Goal: Task Accomplishment & Management: Manage account settings

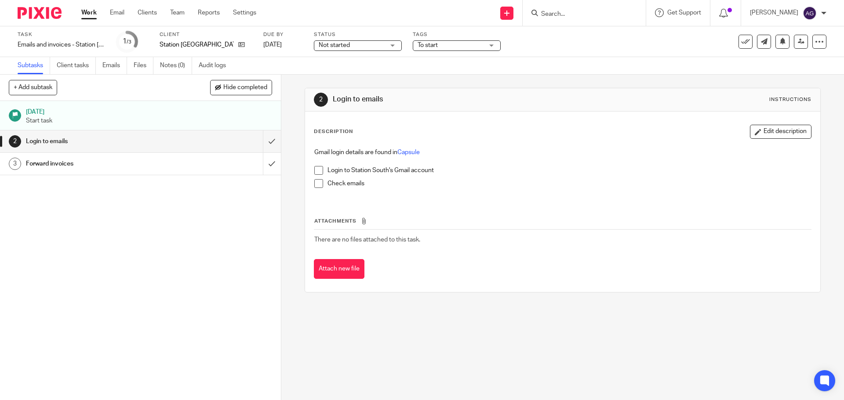
click at [575, 10] on form at bounding box center [587, 12] width 94 height 11
click at [318, 171] on span at bounding box center [318, 170] width 9 height 9
click at [317, 182] on span at bounding box center [318, 183] width 9 height 9
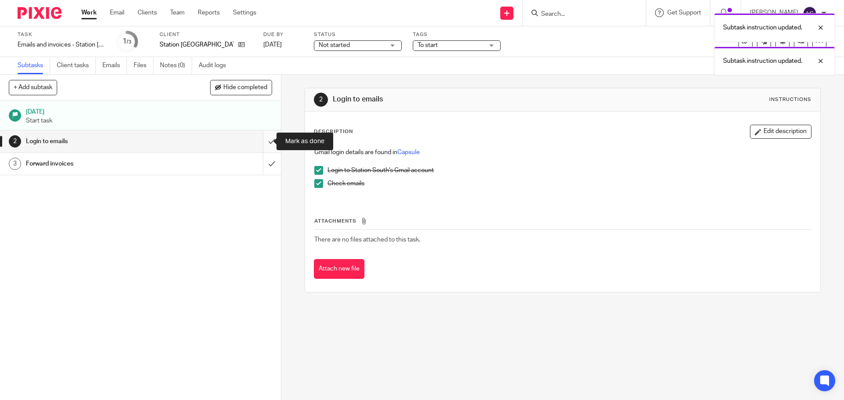
click at [261, 143] on input "submit" at bounding box center [140, 142] width 281 height 22
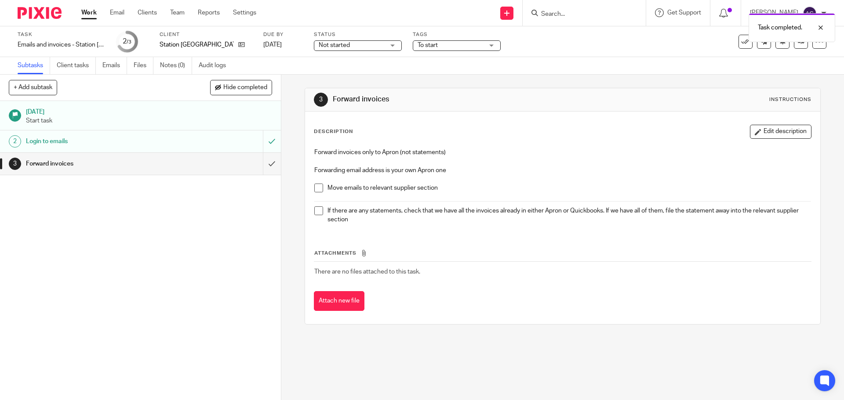
click at [317, 188] on span at bounding box center [318, 188] width 9 height 9
click at [314, 211] on span at bounding box center [318, 211] width 9 height 9
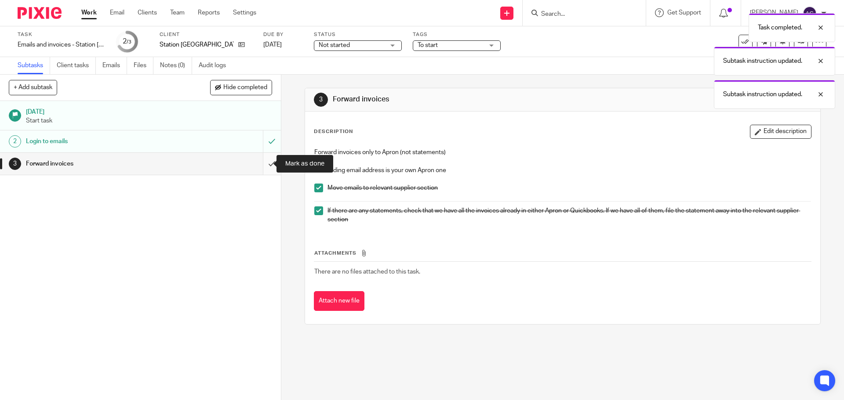
click at [265, 164] on input "submit" at bounding box center [140, 164] width 281 height 22
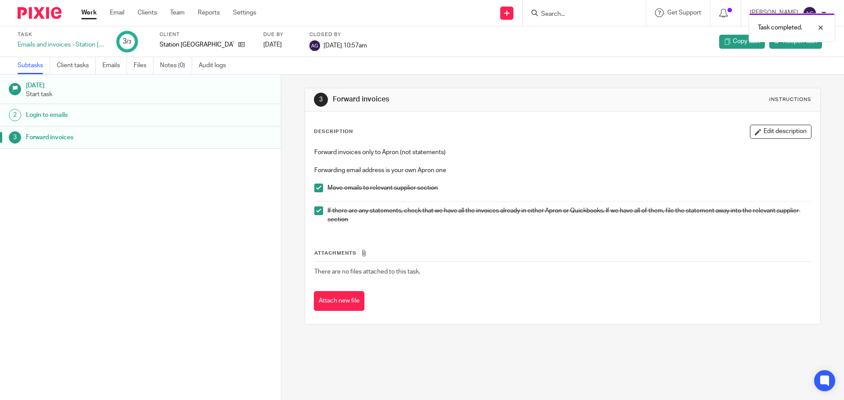
click at [45, 12] on img at bounding box center [40, 13] width 44 height 12
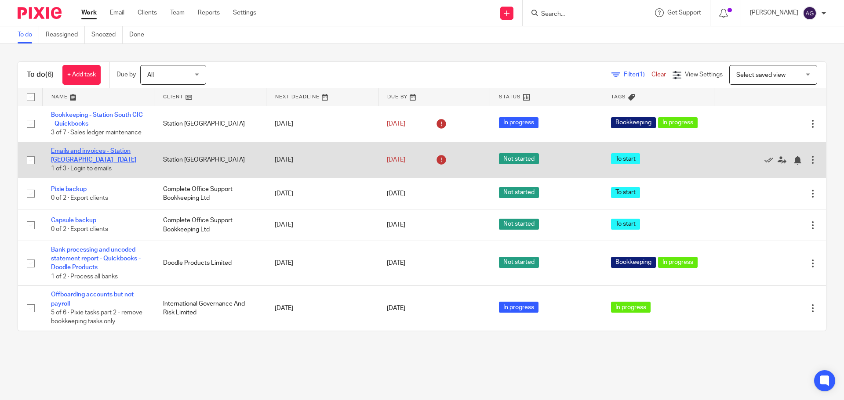
click at [96, 152] on link "Emails and invoices - Station [GEOGRAPHIC_DATA] - [DATE]" at bounding box center [93, 155] width 85 height 15
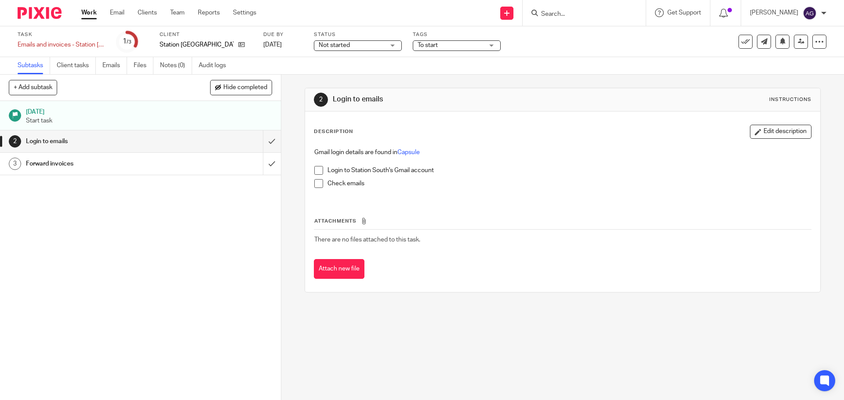
click at [316, 169] on span at bounding box center [318, 170] width 9 height 9
click at [316, 183] on span at bounding box center [318, 183] width 9 height 9
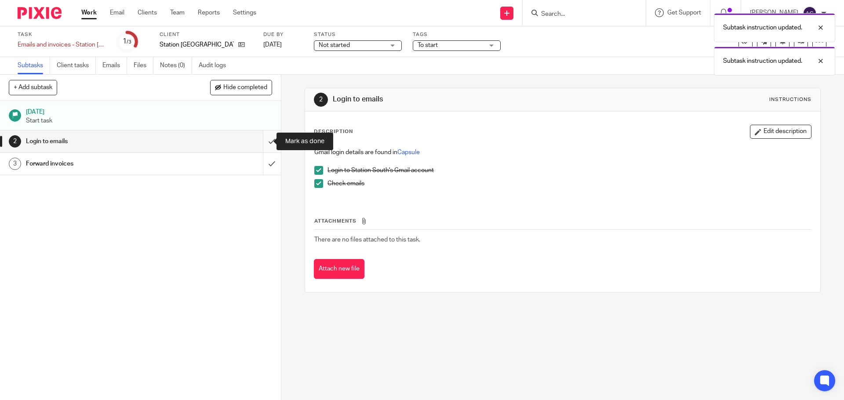
click at [259, 140] on input "submit" at bounding box center [140, 142] width 281 height 22
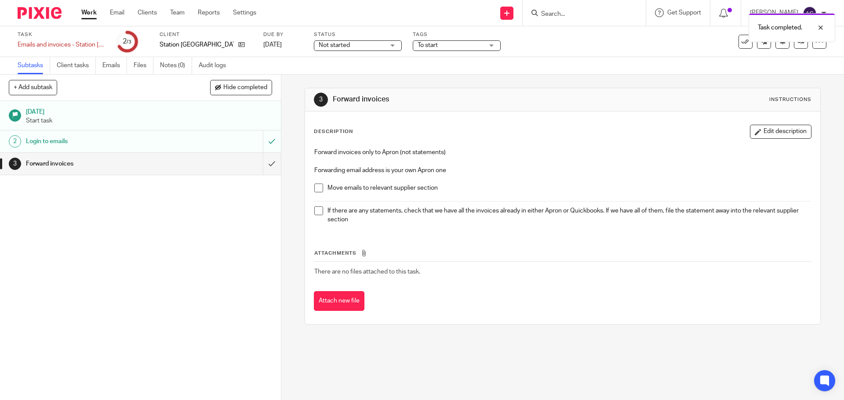
click at [317, 186] on span at bounding box center [318, 188] width 9 height 9
click at [315, 211] on span at bounding box center [318, 211] width 9 height 9
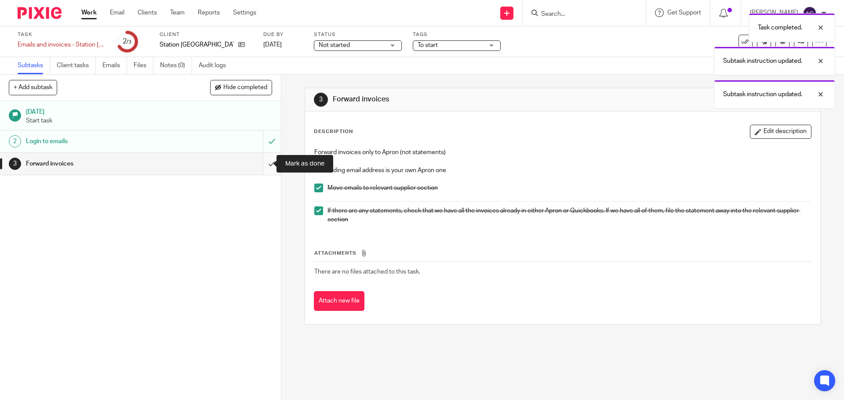
click at [265, 162] on input "submit" at bounding box center [140, 164] width 281 height 22
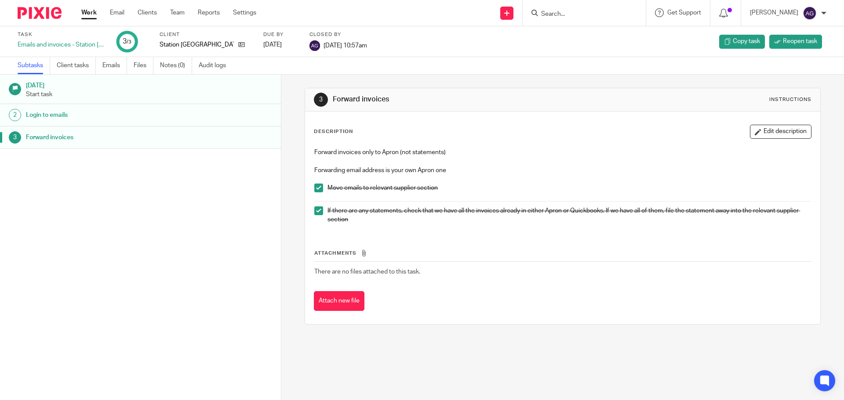
click at [46, 4] on div at bounding box center [36, 13] width 73 height 26
click at [52, 10] on img at bounding box center [40, 13] width 44 height 12
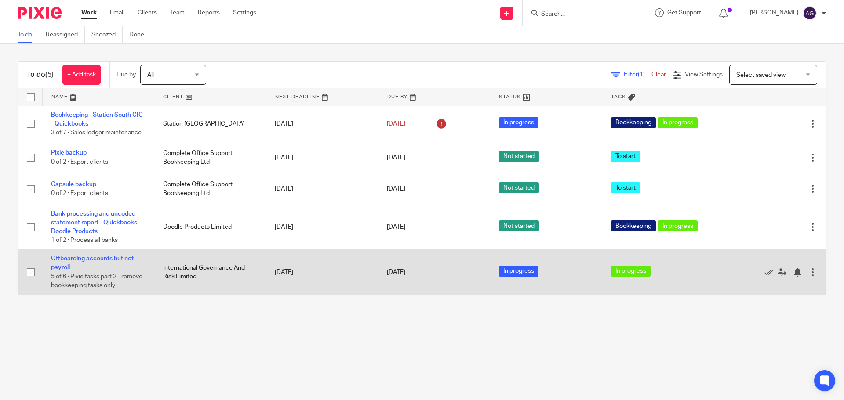
click at [98, 262] on link "Offboarding accounts but not payroll" at bounding box center [92, 263] width 83 height 15
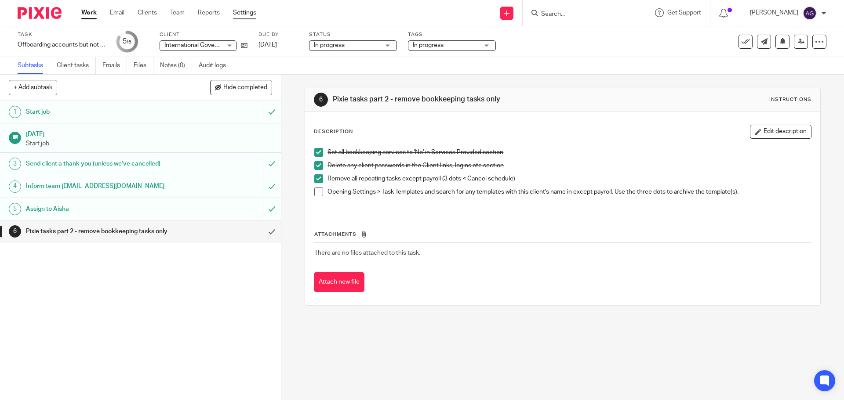
click at [244, 12] on link "Settings" at bounding box center [244, 12] width 23 height 9
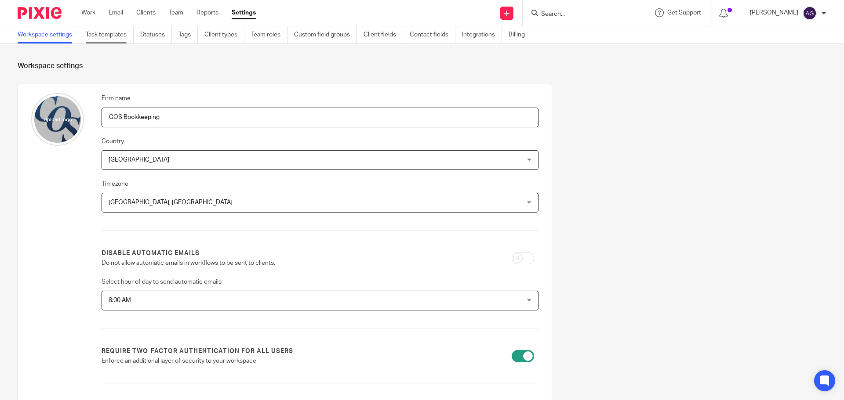
click at [95, 31] on link "Task templates" at bounding box center [110, 34] width 48 height 17
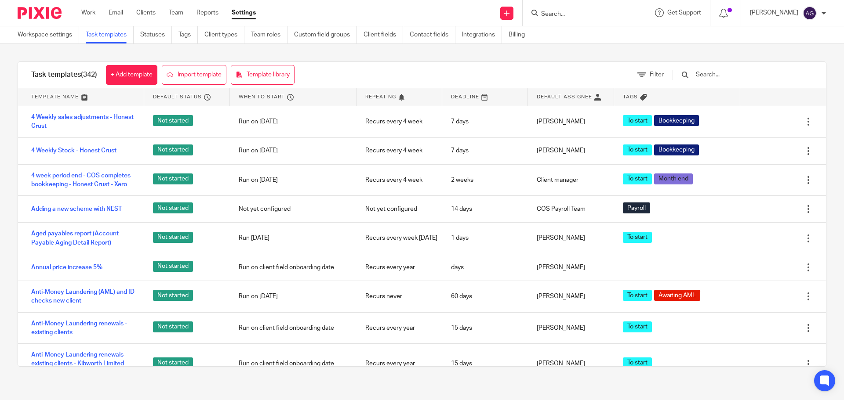
click at [724, 73] on input "text" at bounding box center [746, 75] width 102 height 10
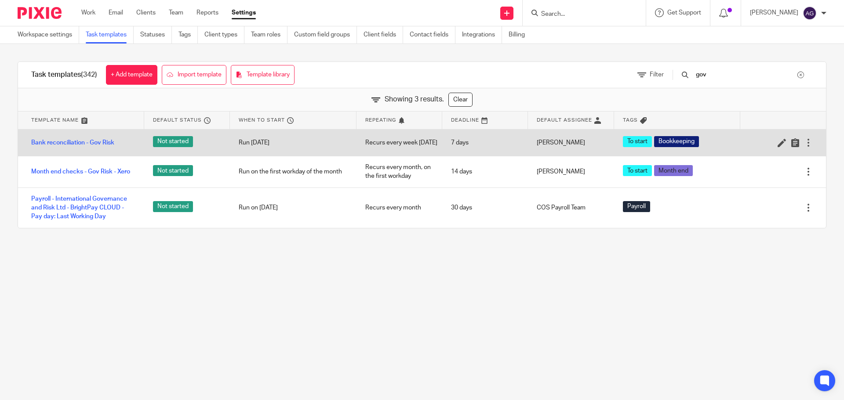
type input "gov"
click at [804, 147] on div at bounding box center [808, 142] width 9 height 9
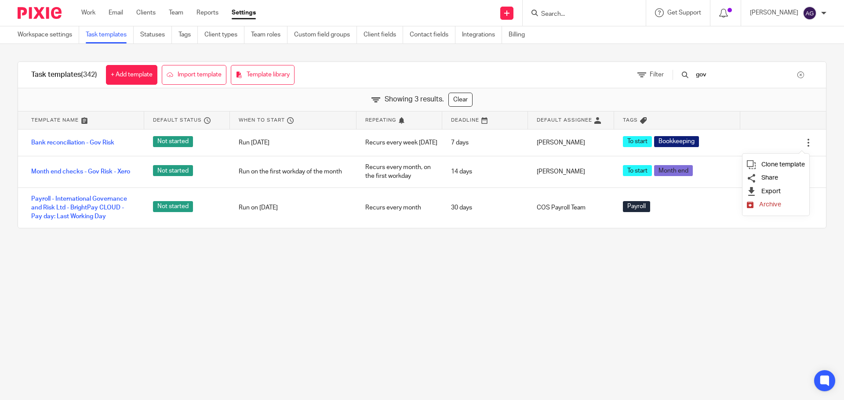
click at [787, 204] on link "Archive" at bounding box center [776, 204] width 58 height 9
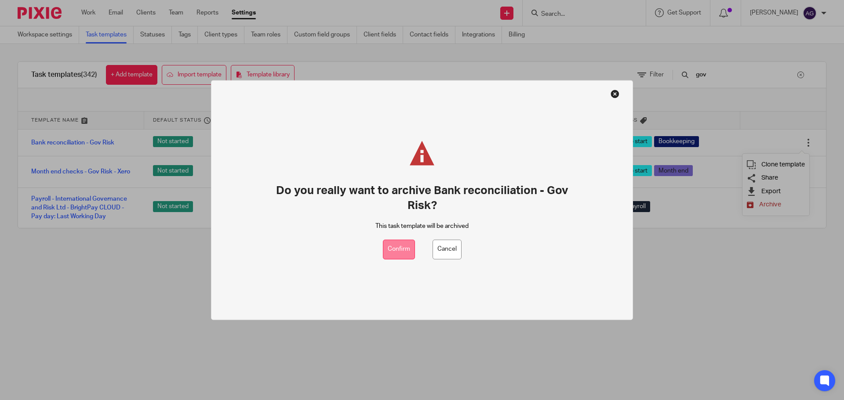
click at [400, 252] on button "Confirm" at bounding box center [399, 250] width 32 height 20
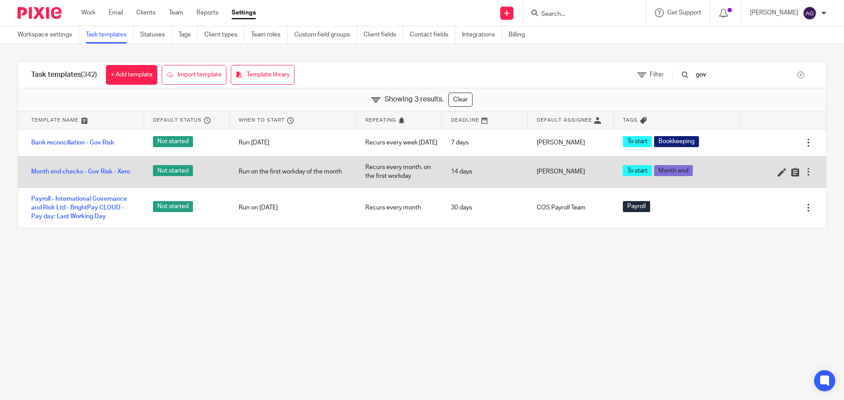
click at [804, 176] on div at bounding box center [808, 171] width 9 height 9
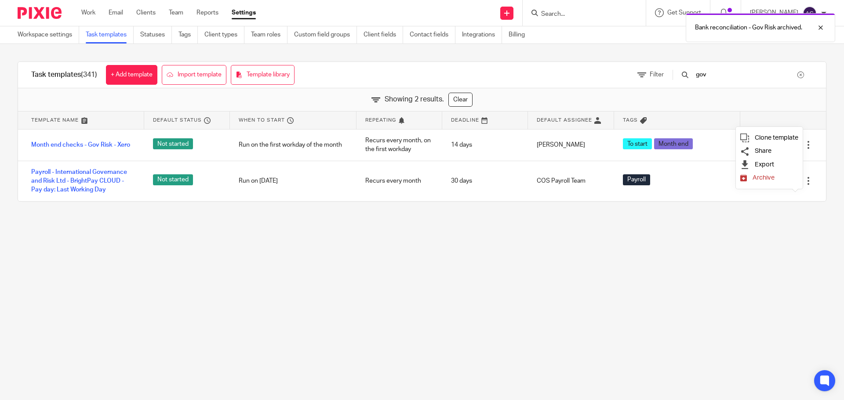
drag, startPoint x: 783, startPoint y: 183, endPoint x: 775, endPoint y: 269, distance: 86.5
click at [775, 269] on body "Work Email Clients Team Reports Settings Work Email Clients Team Reports Settin…" at bounding box center [422, 200] width 844 height 400
click at [775, 269] on main "Workspace settings Task templates Statuses Tags Client types Team roles Custom …" at bounding box center [422, 200] width 844 height 400
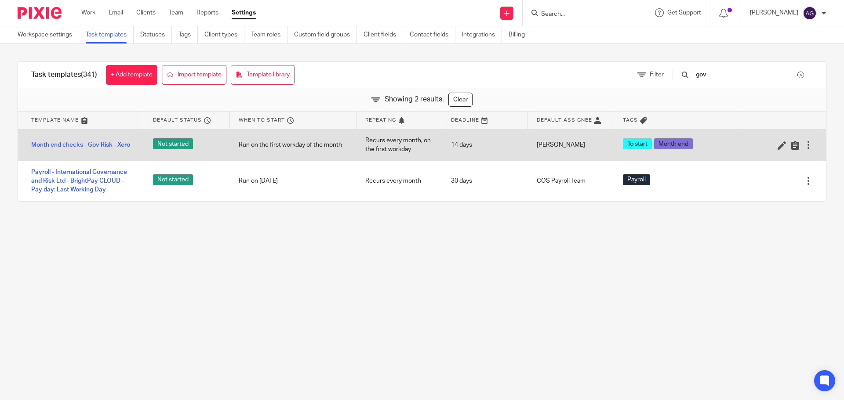
click at [804, 144] on div at bounding box center [808, 145] width 9 height 9
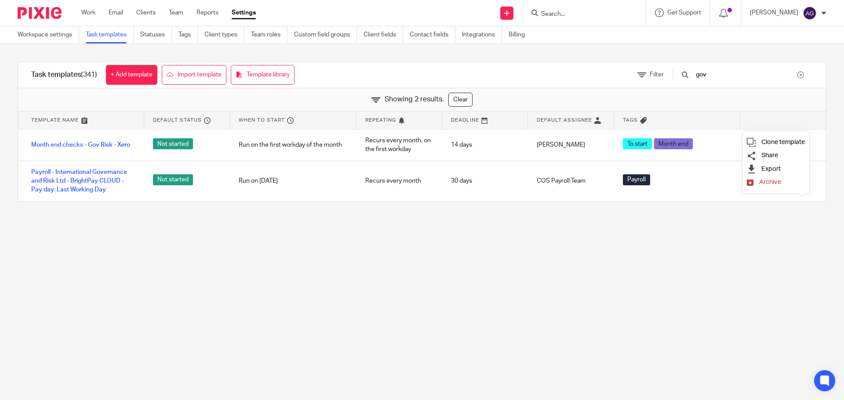
click at [780, 185] on span "Archive" at bounding box center [770, 182] width 22 height 7
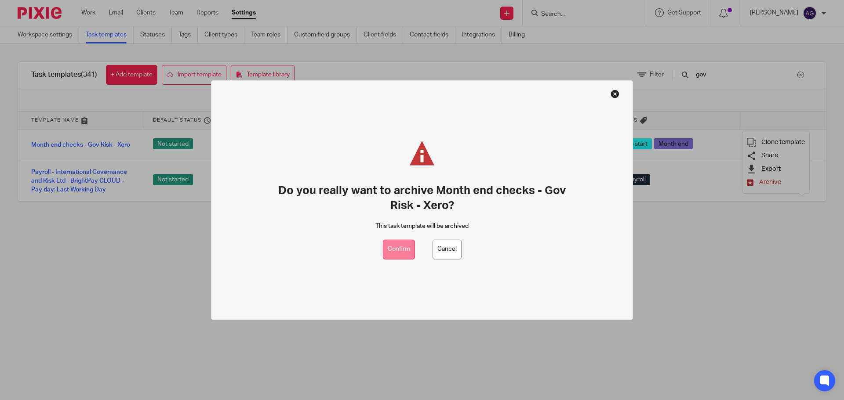
click at [409, 245] on button "Confirm" at bounding box center [399, 250] width 32 height 20
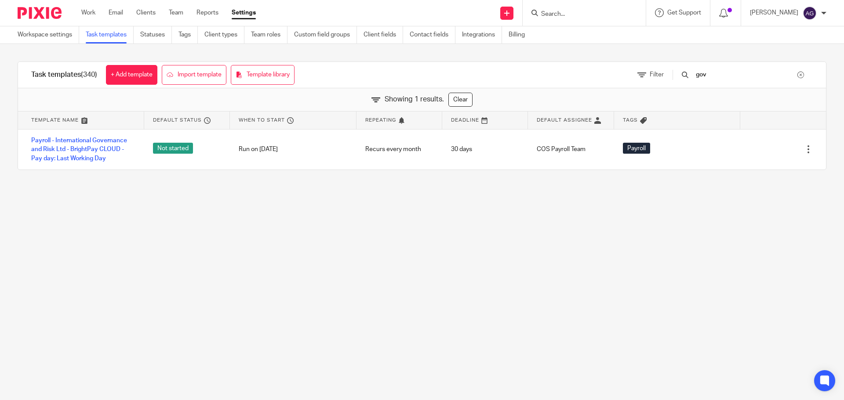
click at [50, 17] on img at bounding box center [40, 13] width 44 height 12
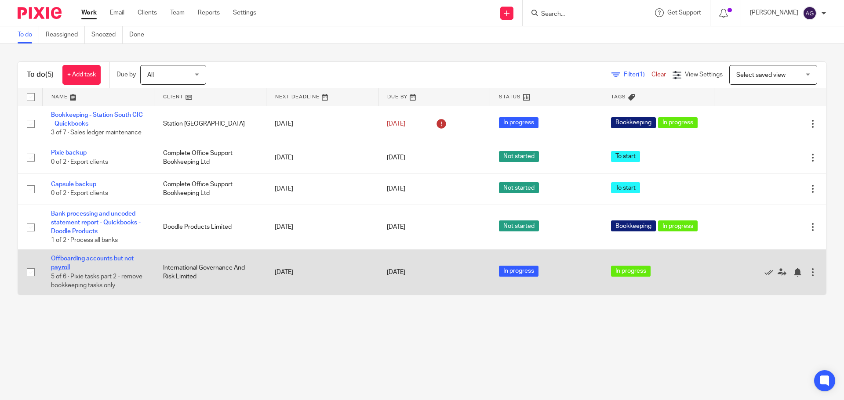
click at [94, 259] on link "Offboarding accounts but not payroll" at bounding box center [92, 263] width 83 height 15
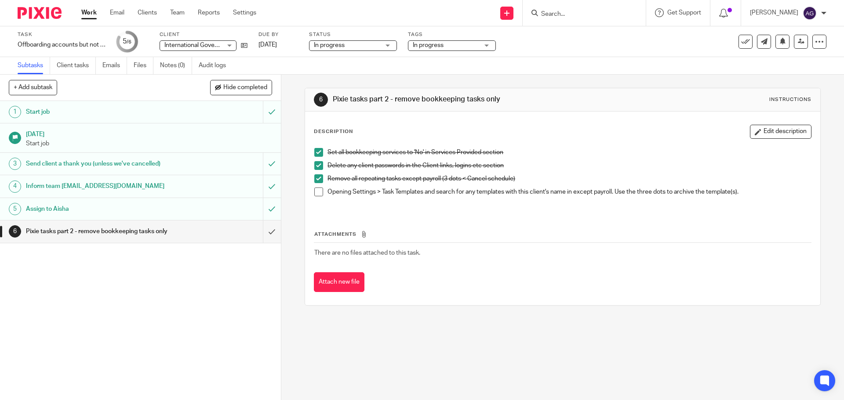
click at [316, 194] on span at bounding box center [318, 192] width 9 height 9
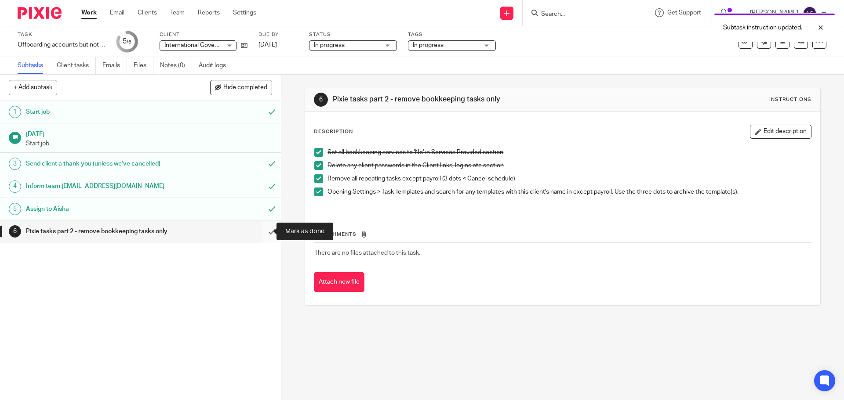
click at [266, 230] on input "submit" at bounding box center [140, 232] width 281 height 22
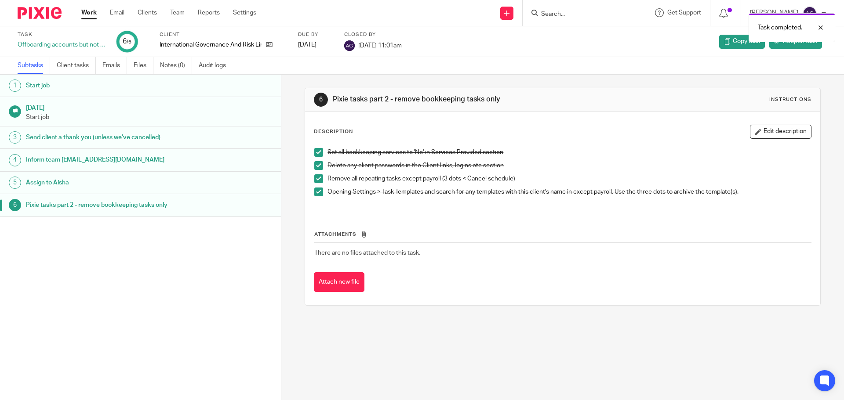
click at [51, 12] on img at bounding box center [40, 13] width 44 height 12
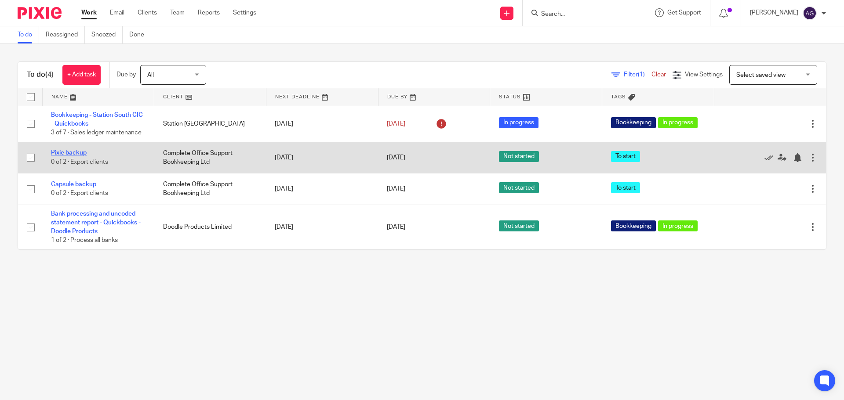
click at [80, 153] on link "Pixie backup" at bounding box center [69, 153] width 36 height 6
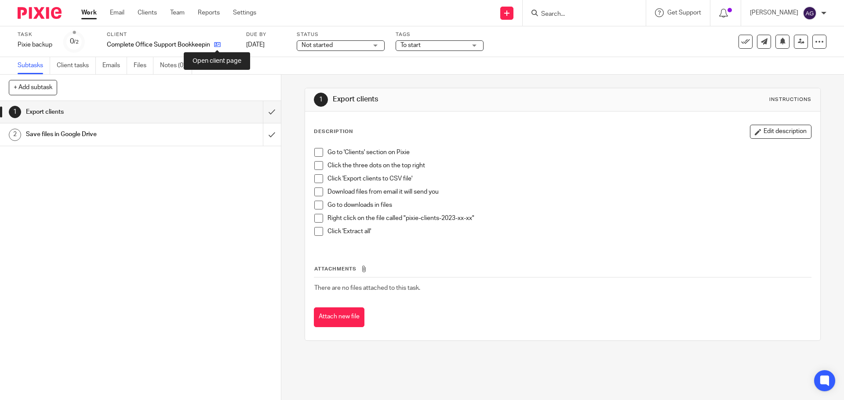
click at [218, 44] on icon at bounding box center [217, 44] width 7 height 7
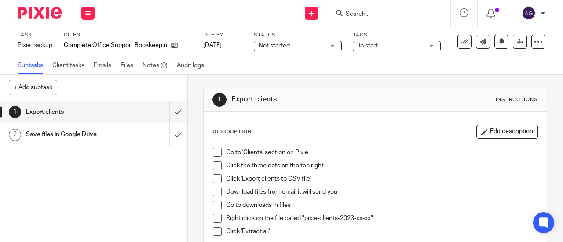
click at [213, 152] on span at bounding box center [217, 152] width 9 height 9
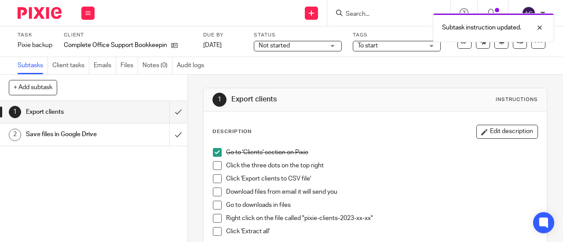
click at [213, 158] on li "Go to 'Clients' section on Pixie" at bounding box center [375, 154] width 324 height 13
click at [213, 162] on span at bounding box center [217, 165] width 9 height 9
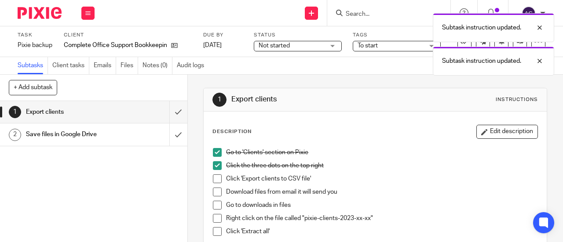
click at [214, 178] on span at bounding box center [217, 179] width 9 height 9
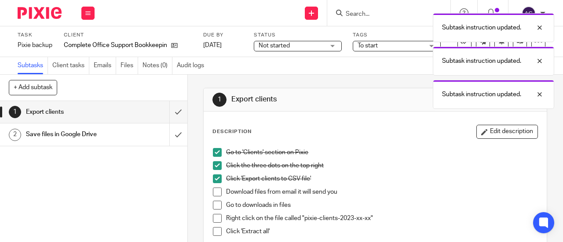
scroll to position [44, 0]
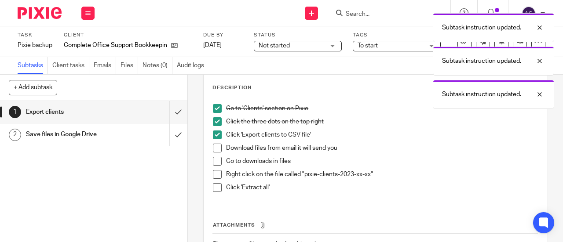
click at [213, 146] on span at bounding box center [217, 148] width 9 height 9
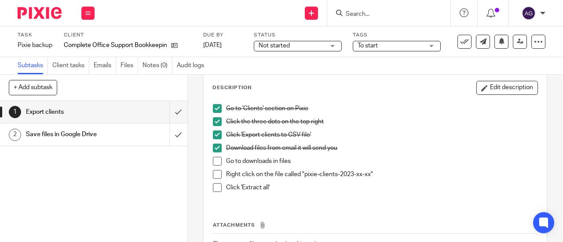
click at [217, 162] on span at bounding box center [217, 161] width 9 height 9
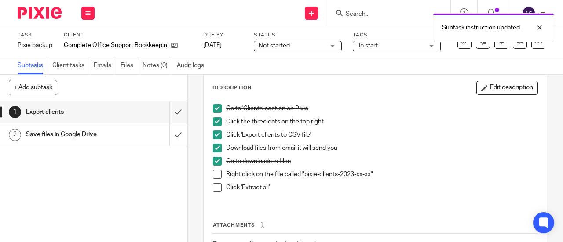
click at [216, 172] on span at bounding box center [217, 174] width 9 height 9
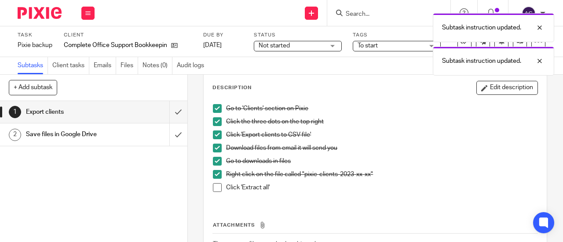
click at [213, 189] on span at bounding box center [217, 187] width 9 height 9
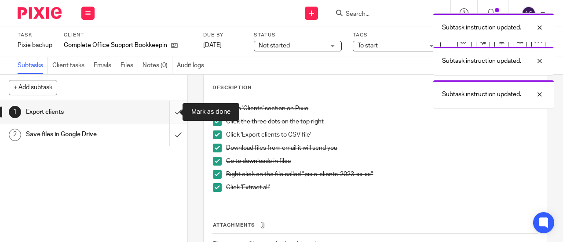
click at [164, 112] on input "submit" at bounding box center [93, 112] width 187 height 22
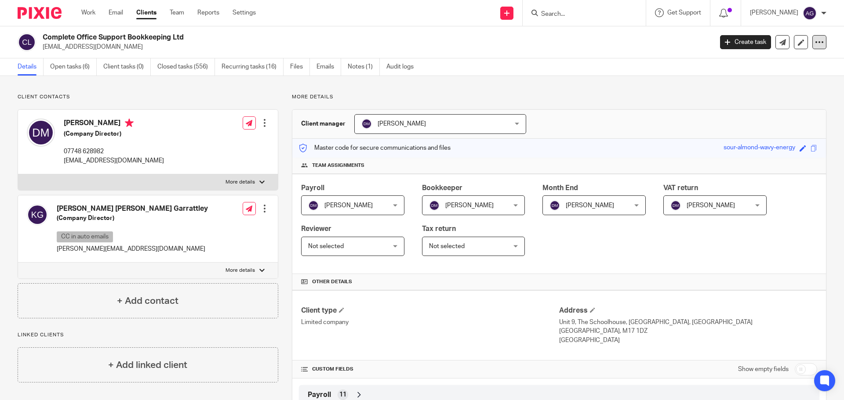
click at [816, 43] on icon at bounding box center [819, 42] width 9 height 9
click at [145, 13] on link "Clients" at bounding box center [146, 12] width 20 height 9
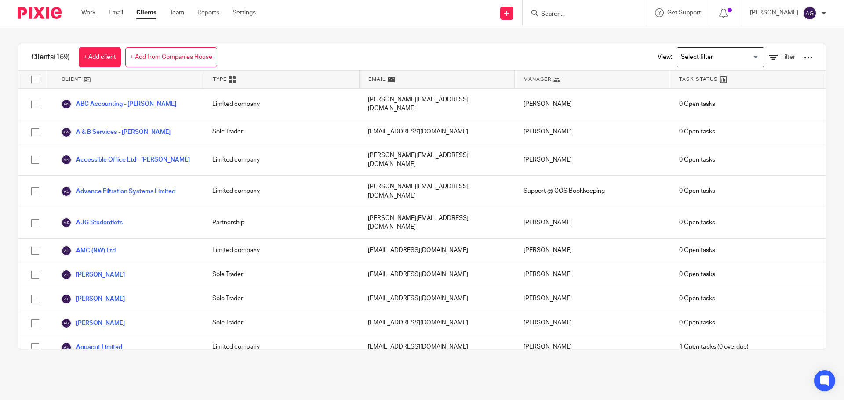
click at [804, 54] on div at bounding box center [808, 57] width 9 height 9
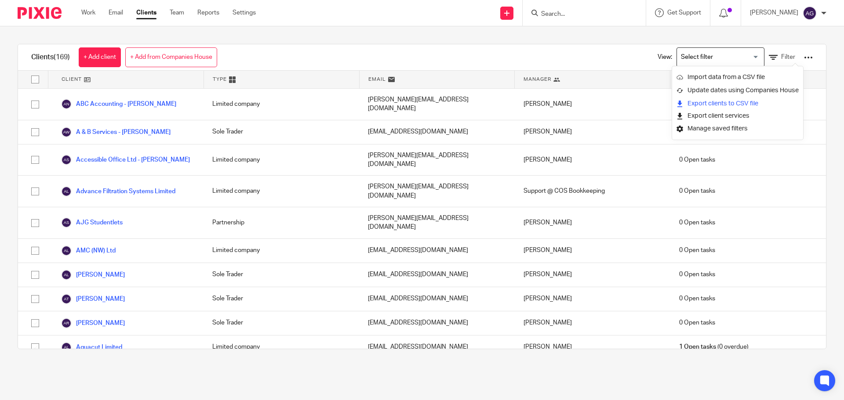
click at [744, 105] on link "Export clients to CSV file" at bounding box center [738, 103] width 122 height 13
click at [35, 15] on img at bounding box center [40, 13] width 44 height 12
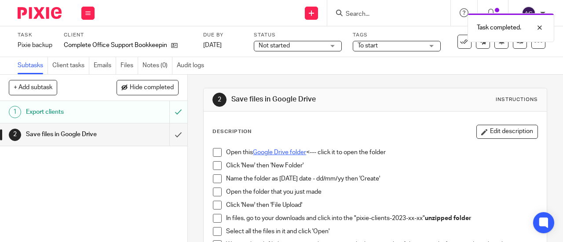
click at [266, 149] on link "Google Drive folder" at bounding box center [279, 152] width 53 height 6
click at [214, 154] on span at bounding box center [217, 152] width 9 height 9
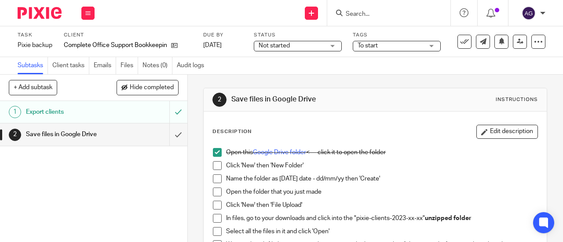
click at [214, 164] on span at bounding box center [217, 165] width 9 height 9
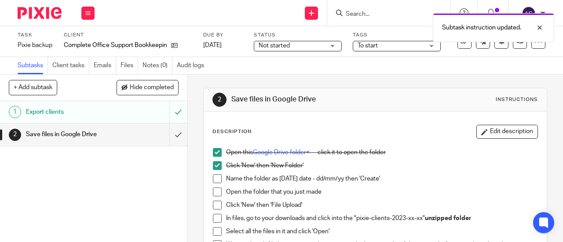
click at [214, 182] on span at bounding box center [217, 179] width 9 height 9
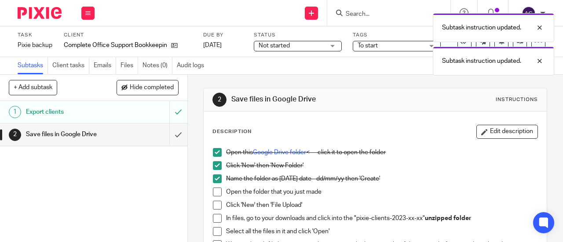
click at [217, 193] on span at bounding box center [217, 192] width 9 height 9
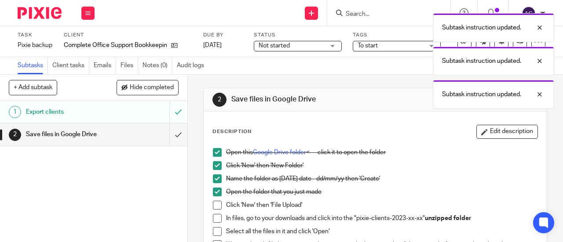
click at [216, 205] on span at bounding box center [217, 205] width 9 height 9
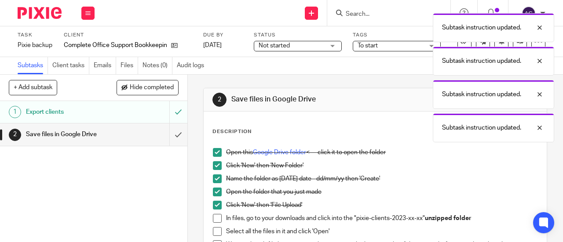
scroll to position [44, 0]
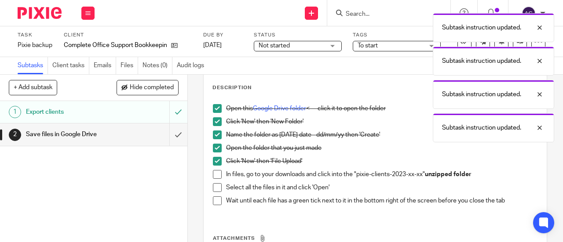
click at [217, 174] on span at bounding box center [217, 174] width 9 height 9
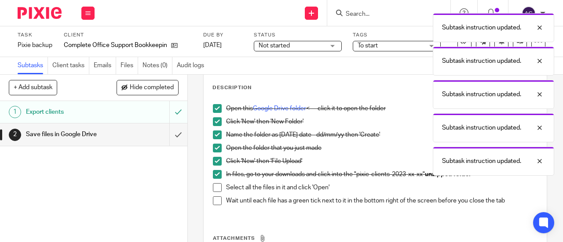
click at [218, 186] on span at bounding box center [217, 187] width 9 height 9
click at [216, 201] on span at bounding box center [217, 201] width 9 height 9
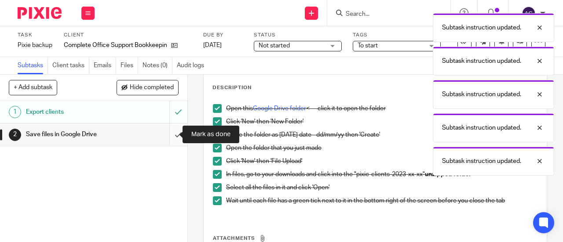
click at [171, 132] on input "submit" at bounding box center [93, 135] width 187 height 22
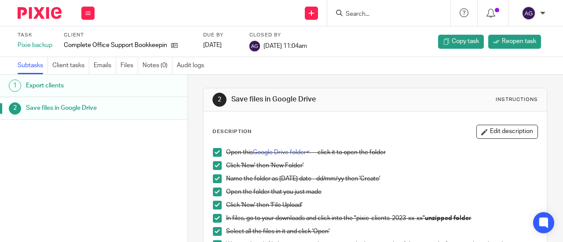
click at [28, 15] on img at bounding box center [40, 13] width 44 height 12
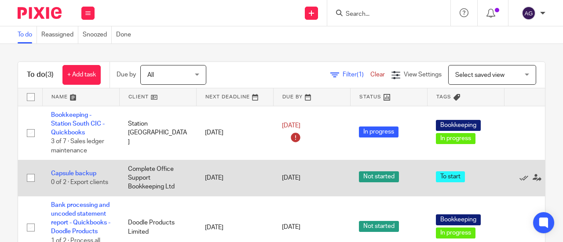
scroll to position [19, 0]
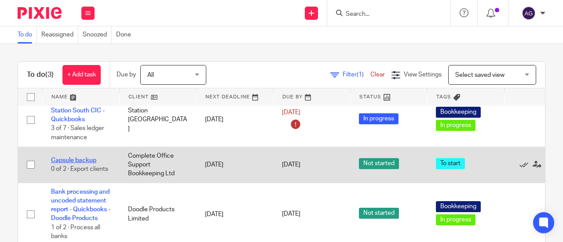
click at [60, 157] on link "Capsule backup" at bounding box center [73, 160] width 45 height 6
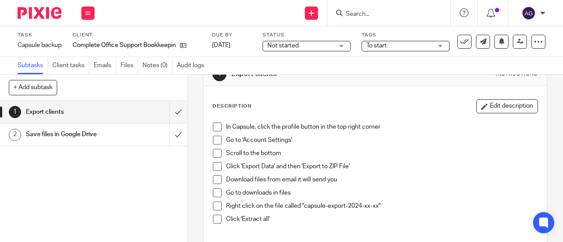
scroll to position [44, 0]
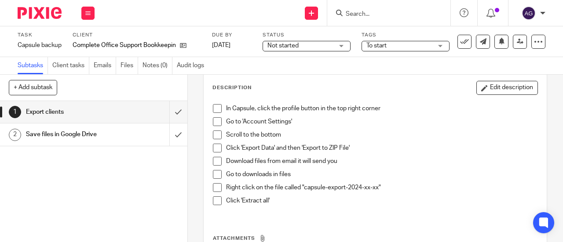
click at [215, 109] on span at bounding box center [217, 108] width 9 height 9
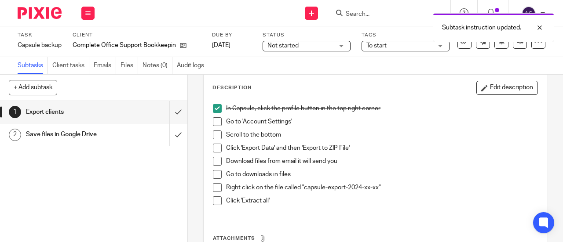
click at [215, 121] on span at bounding box center [217, 121] width 9 height 9
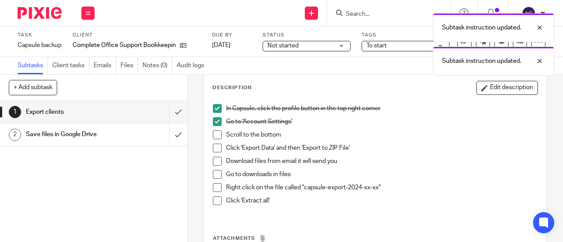
click at [218, 136] on span at bounding box center [217, 135] width 9 height 9
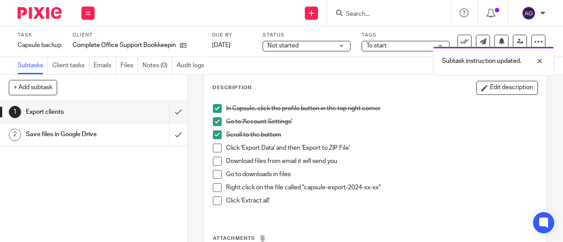
click at [216, 151] on span at bounding box center [217, 148] width 9 height 9
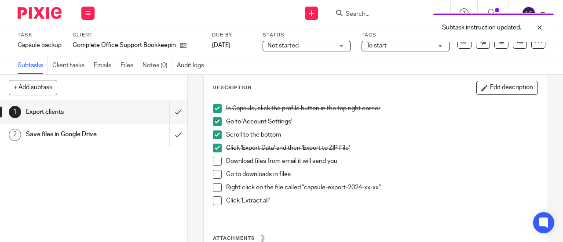
click at [215, 162] on span at bounding box center [217, 161] width 9 height 9
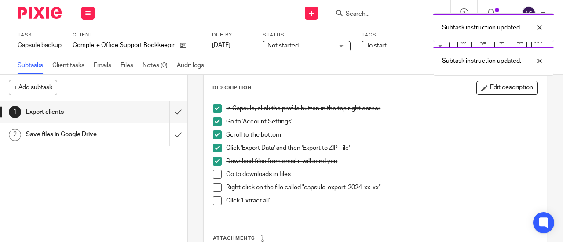
click at [216, 175] on span at bounding box center [217, 174] width 9 height 9
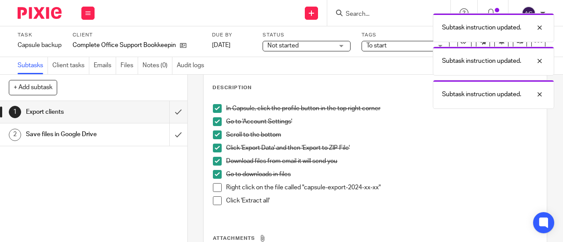
click at [216, 183] on span at bounding box center [217, 187] width 9 height 9
click at [213, 201] on span at bounding box center [217, 201] width 9 height 9
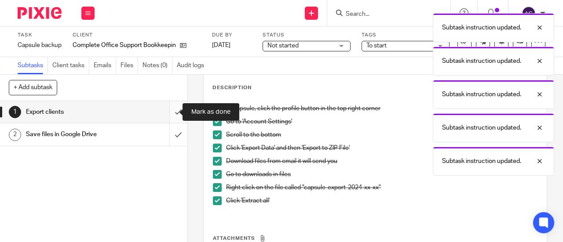
click at [177, 116] on input "submit" at bounding box center [93, 112] width 187 height 22
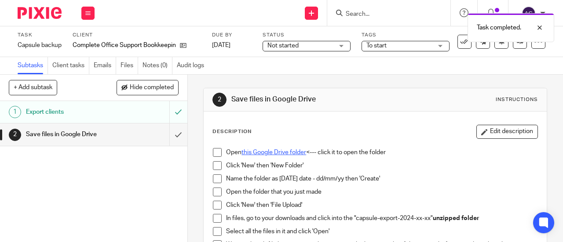
click at [269, 150] on link "this Google Drive folder" at bounding box center [273, 152] width 65 height 6
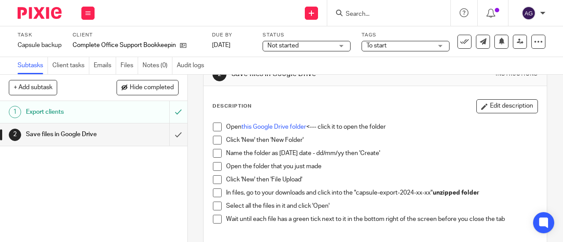
scroll to position [44, 0]
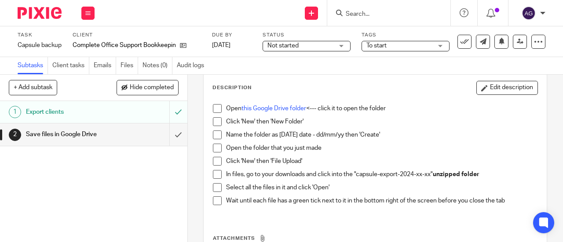
click at [213, 104] on span at bounding box center [217, 108] width 9 height 9
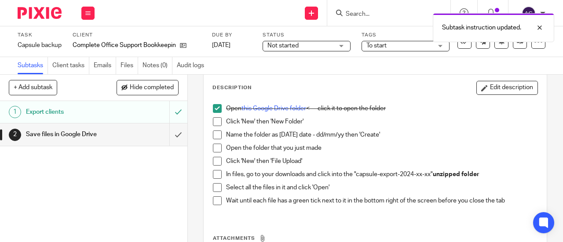
click at [215, 123] on span at bounding box center [217, 121] width 9 height 9
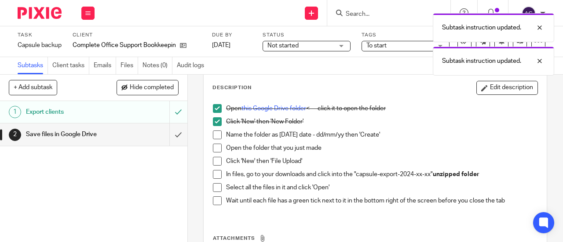
click at [213, 135] on span at bounding box center [217, 135] width 9 height 9
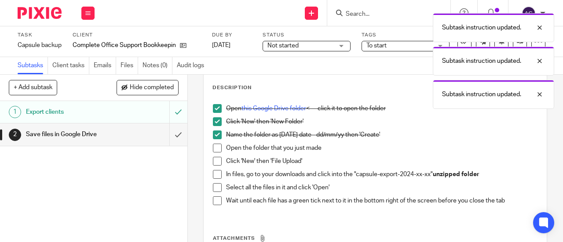
click at [213, 144] on span at bounding box center [217, 148] width 9 height 9
click at [215, 164] on span at bounding box center [217, 161] width 9 height 9
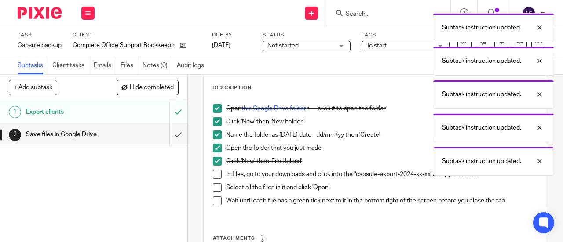
click at [215, 174] on span at bounding box center [217, 174] width 9 height 9
click at [217, 201] on span at bounding box center [217, 201] width 9 height 9
click at [217, 190] on span at bounding box center [217, 187] width 9 height 9
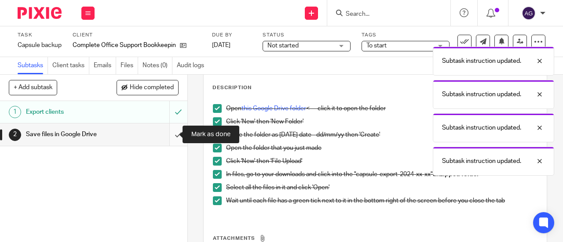
click at [171, 138] on input "submit" at bounding box center [93, 135] width 187 height 22
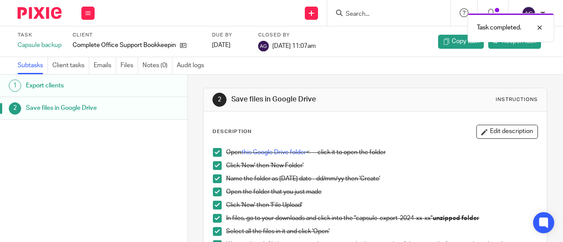
click at [38, 11] on img at bounding box center [40, 13] width 44 height 12
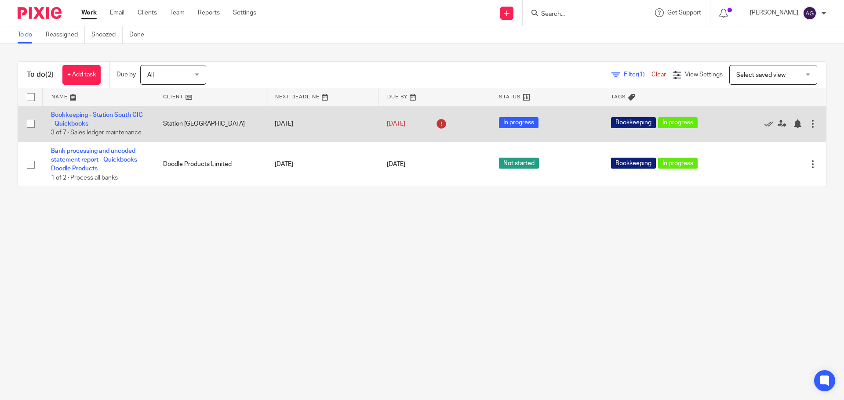
click at [808, 122] on div at bounding box center [812, 124] width 9 height 9
click at [76, 116] on link "Bookkeeping - Station South CIC - Quickbooks" at bounding box center [97, 119] width 92 height 15
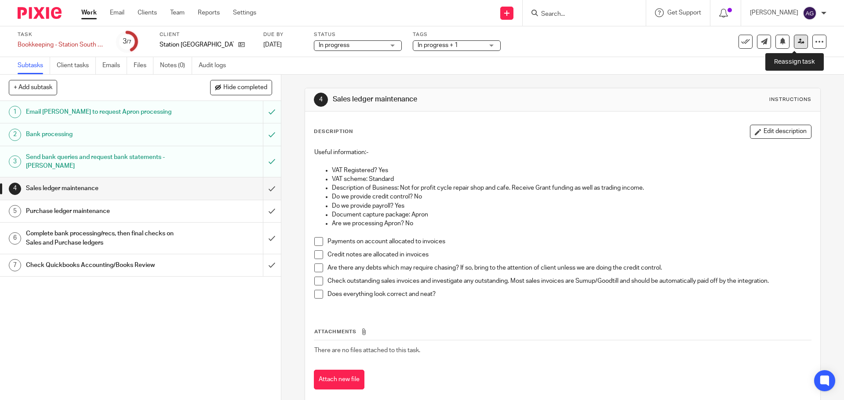
click at [794, 43] on link at bounding box center [801, 42] width 14 height 14
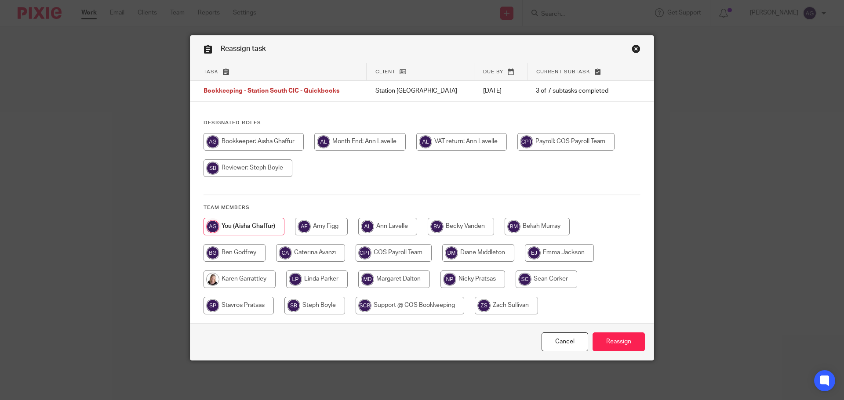
click at [235, 249] on input "radio" at bounding box center [235, 253] width 62 height 18
radio input "true"
click at [624, 343] on input "Reassign" at bounding box center [619, 342] width 52 height 19
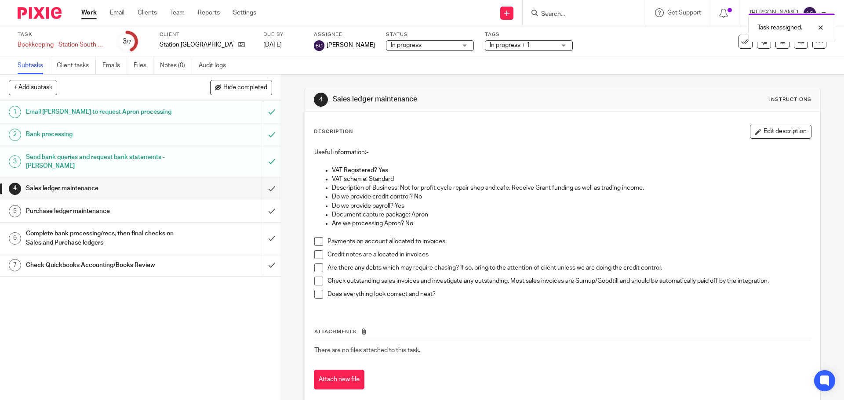
click at [30, 17] on img at bounding box center [40, 13] width 44 height 12
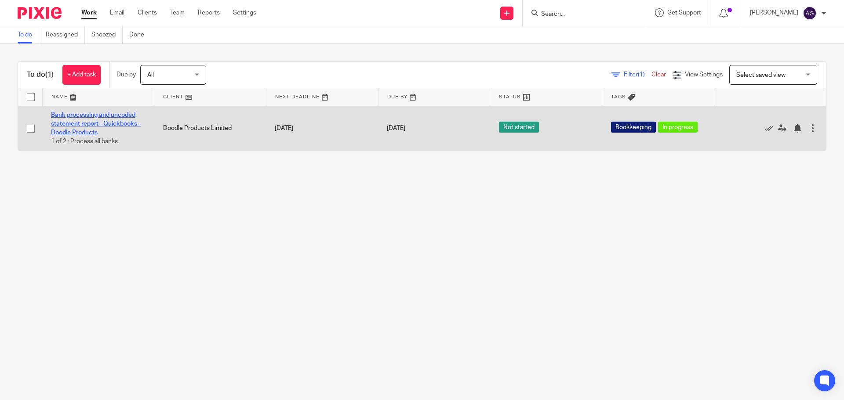
click at [111, 116] on link "Bank processing and uncoded statement report - Quickbooks - Doodle Products" at bounding box center [96, 124] width 90 height 24
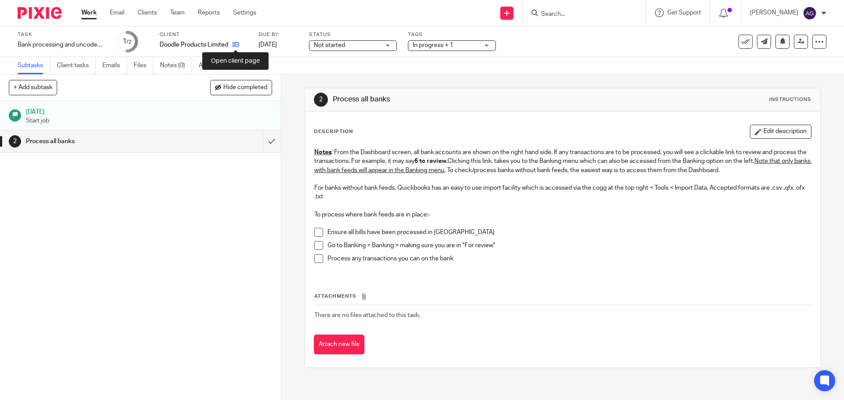
click at [239, 46] on icon at bounding box center [236, 44] width 7 height 7
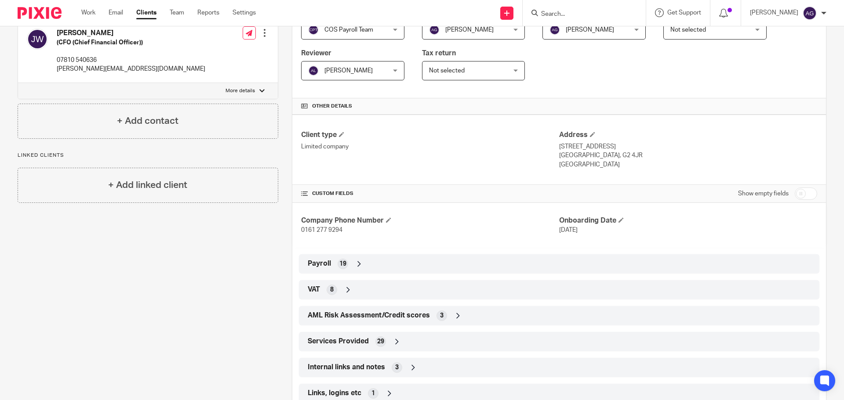
scroll to position [255, 0]
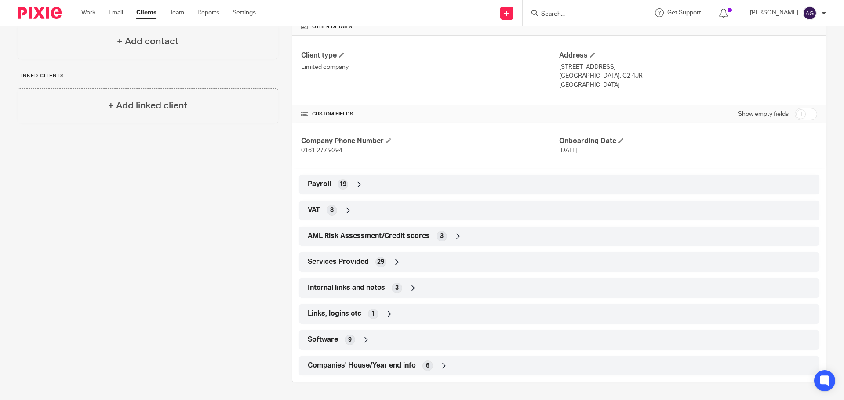
click at [420, 209] on div "VAT 8" at bounding box center [559, 210] width 507 height 15
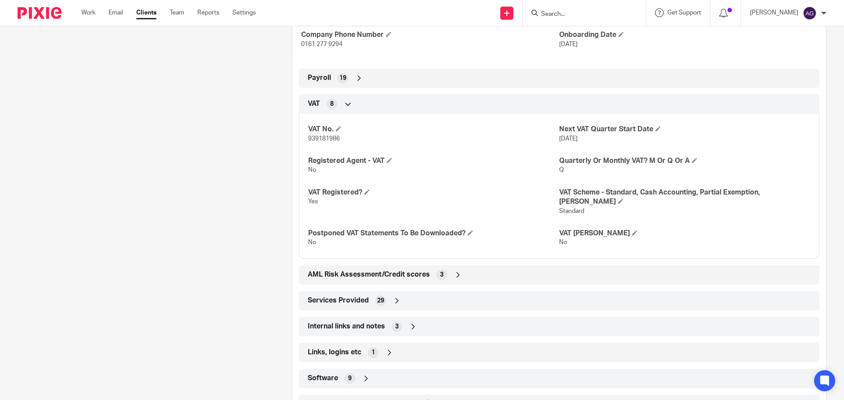
scroll to position [347, 0]
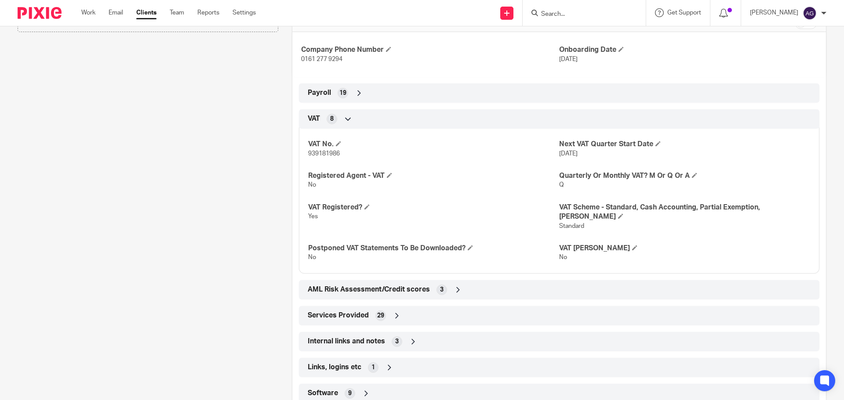
click at [413, 309] on div "Services Provided 29" at bounding box center [559, 316] width 507 height 15
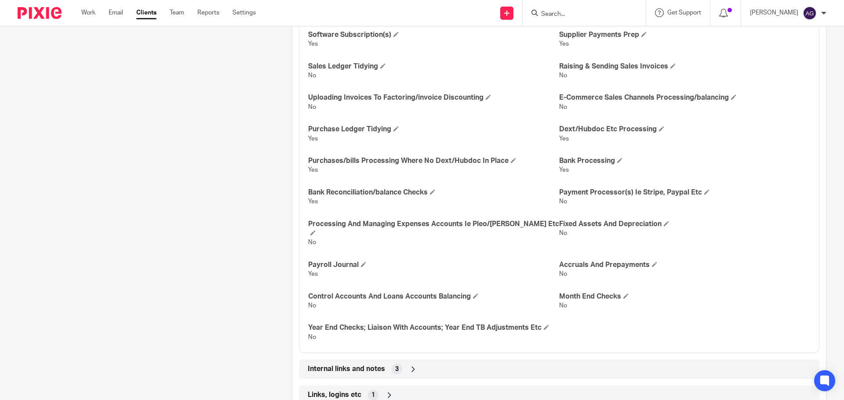
scroll to position [874, 0]
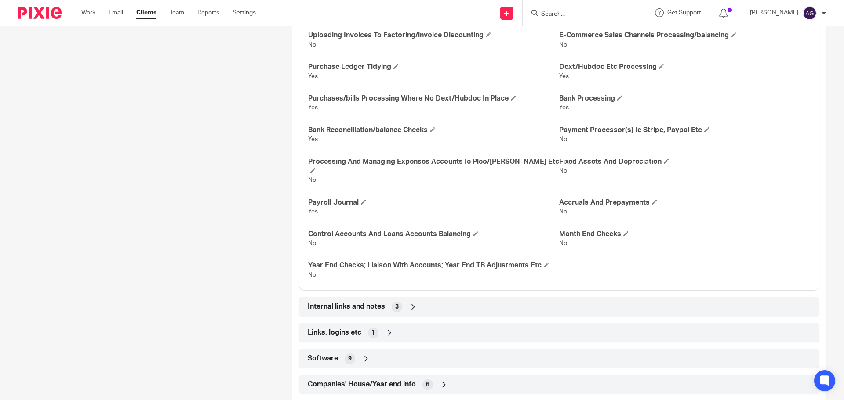
click at [368, 352] on div "Software 9" at bounding box center [559, 359] width 507 height 15
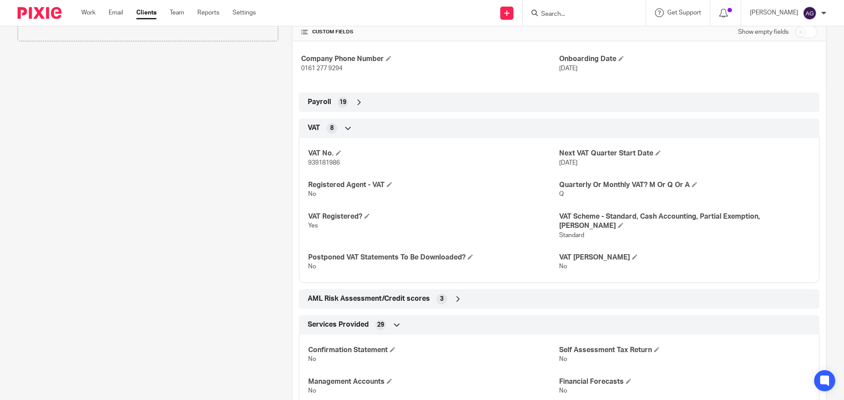
scroll to position [205, 0]
